Goal: Task Accomplishment & Management: Use online tool/utility

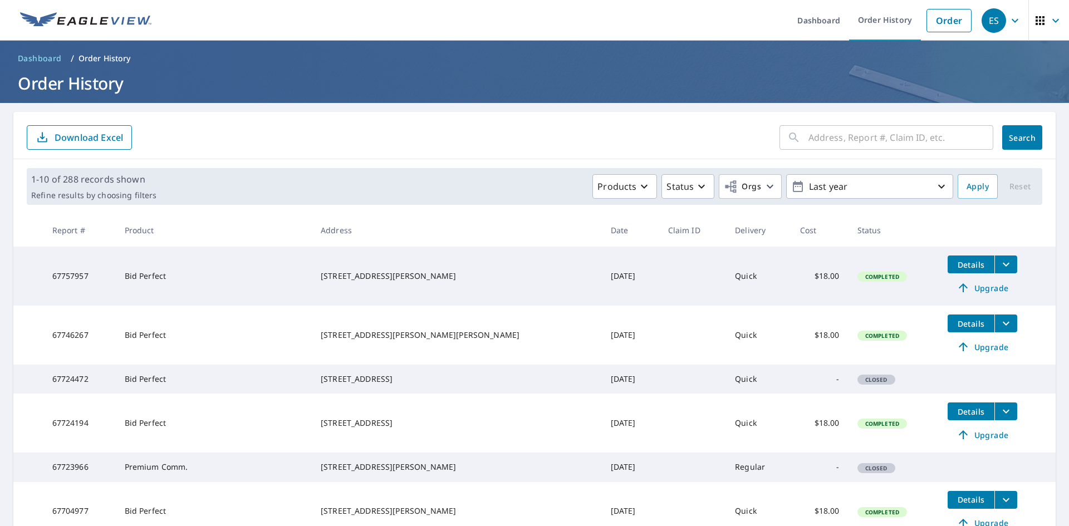
click at [999, 261] on icon "filesDropdownBtn-67757957" at bounding box center [1005, 264] width 13 height 13
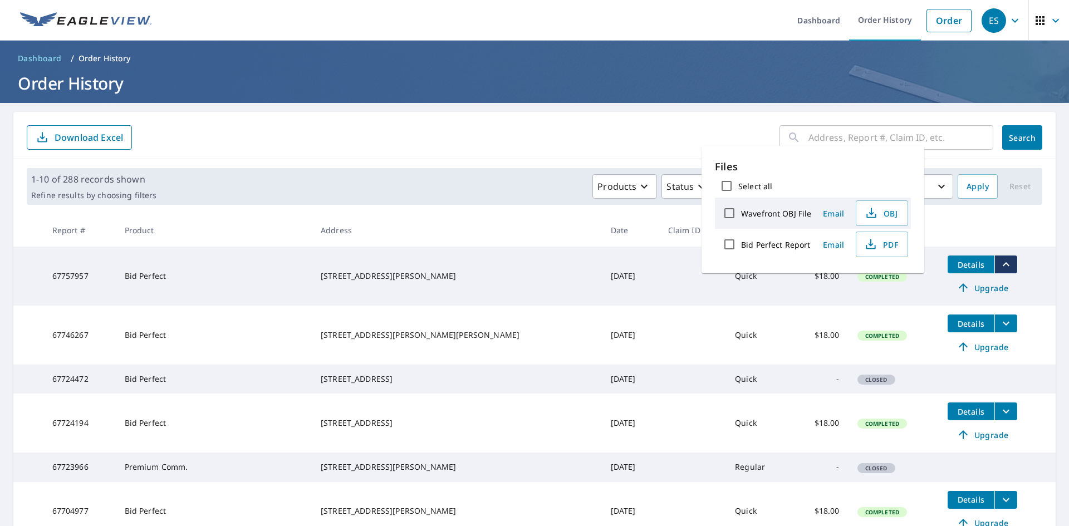
click at [831, 244] on span "Email" at bounding box center [833, 244] width 27 height 11
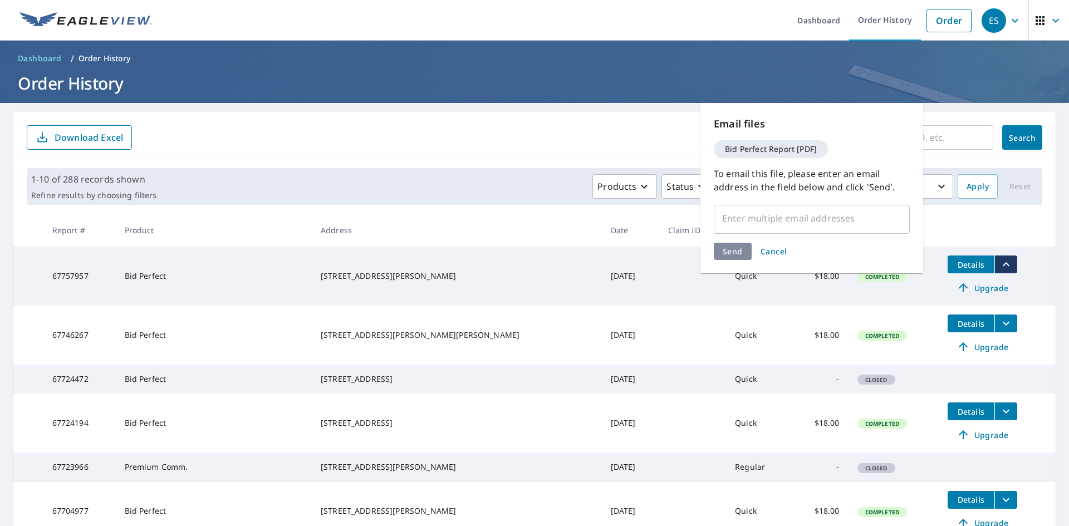
click at [814, 209] on input "text" at bounding box center [803, 218] width 169 height 21
type input "[PERSON_NAME][EMAIL_ADDRESS][DOMAIN_NAME]"
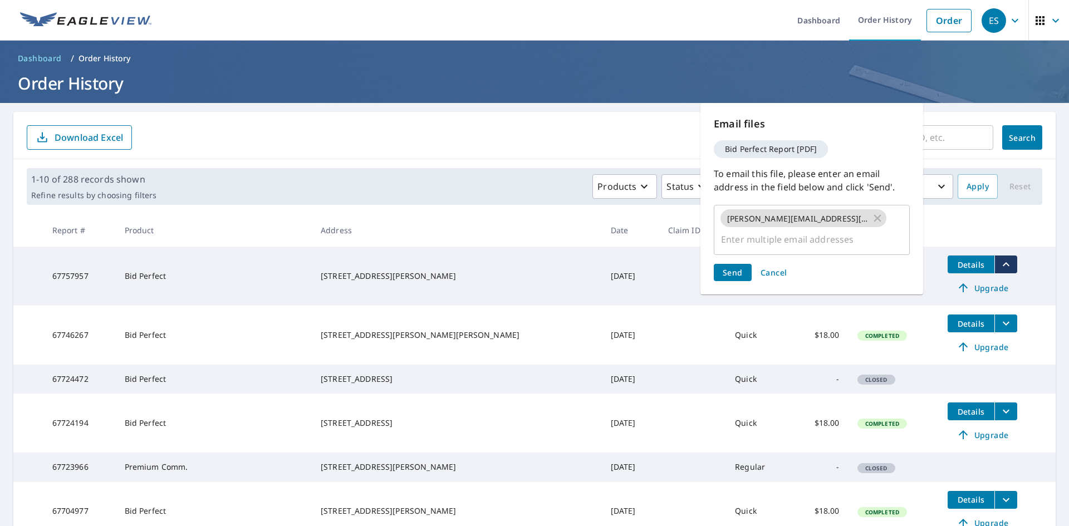
click at [725, 264] on div "Send Cancel" at bounding box center [812, 272] width 196 height 17
click at [726, 267] on span "Send" at bounding box center [733, 272] width 20 height 11
